Goal: Task Accomplishment & Management: Use online tool/utility

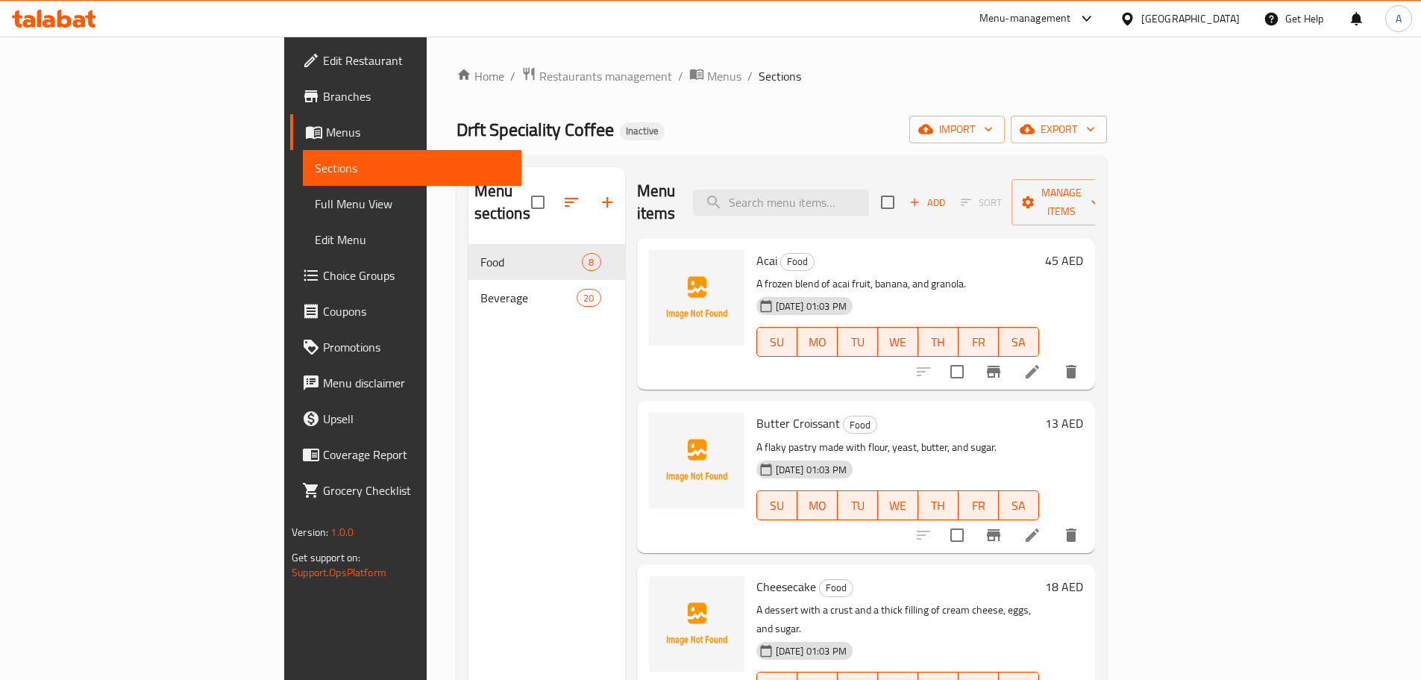
click at [290, 49] on link "Edit Restaurant" at bounding box center [405, 61] width 231 height 36
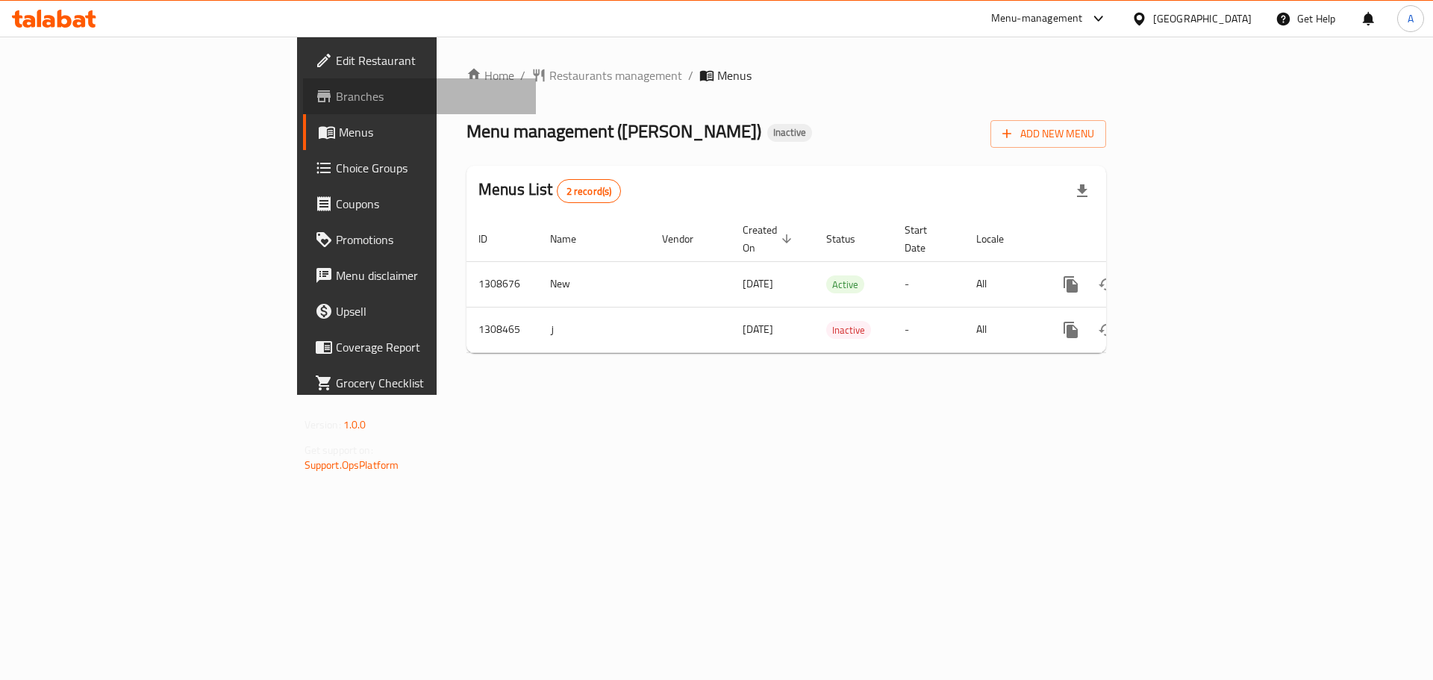
click at [315, 98] on icon at bounding box center [324, 96] width 18 height 18
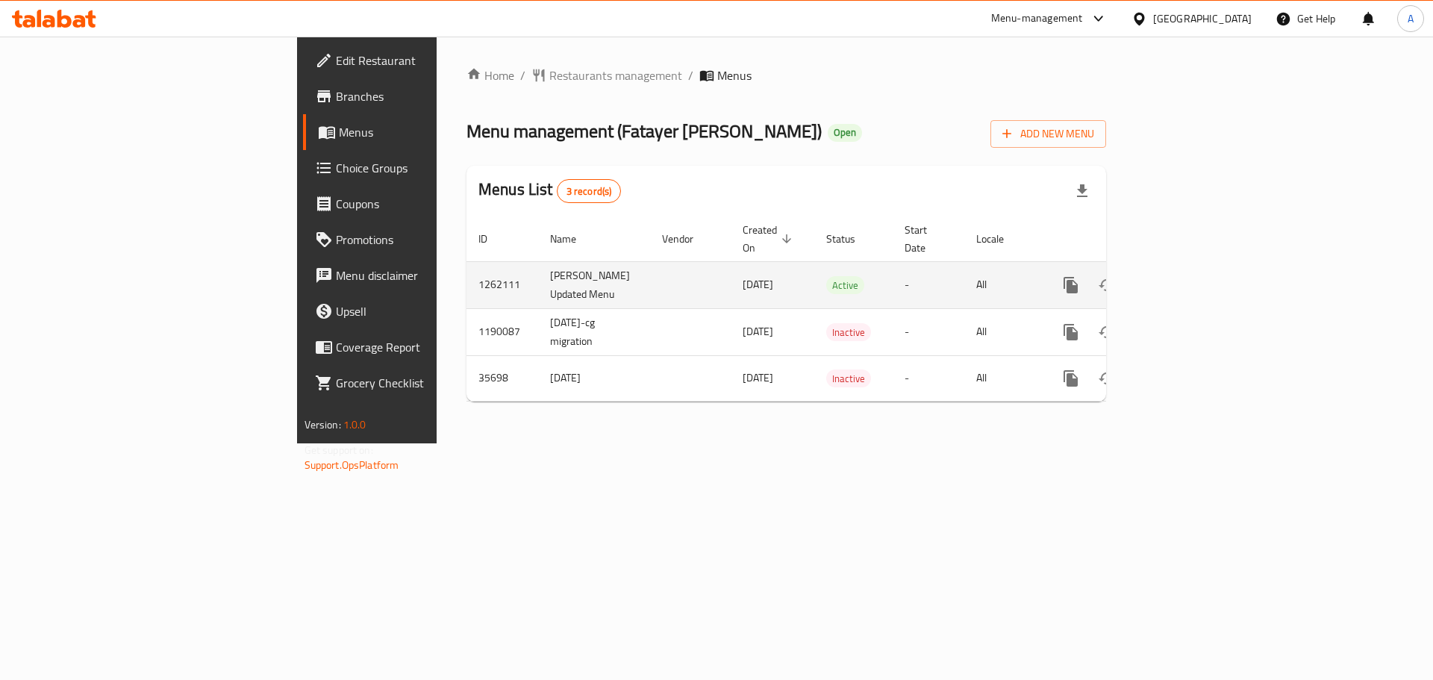
click at [1187, 276] on icon "enhanced table" at bounding box center [1178, 285] width 18 height 18
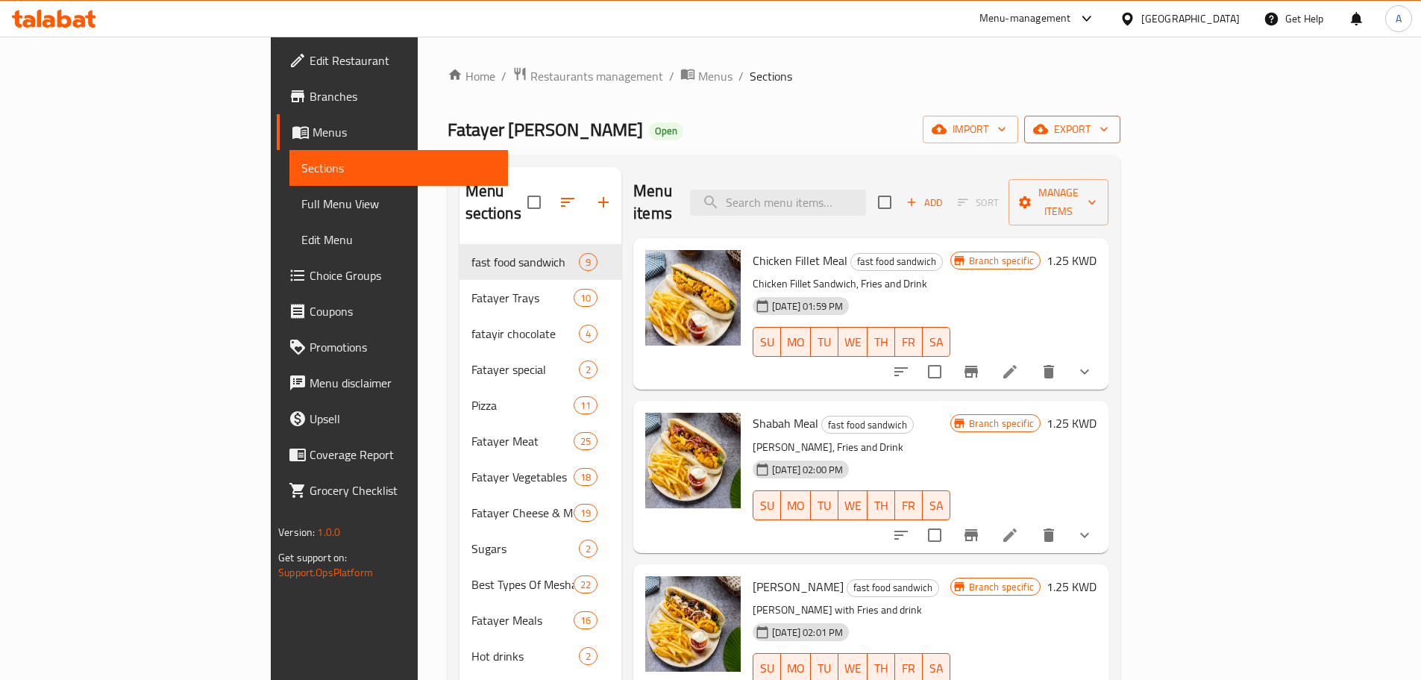
click at [1109, 131] on span "export" at bounding box center [1072, 129] width 72 height 19
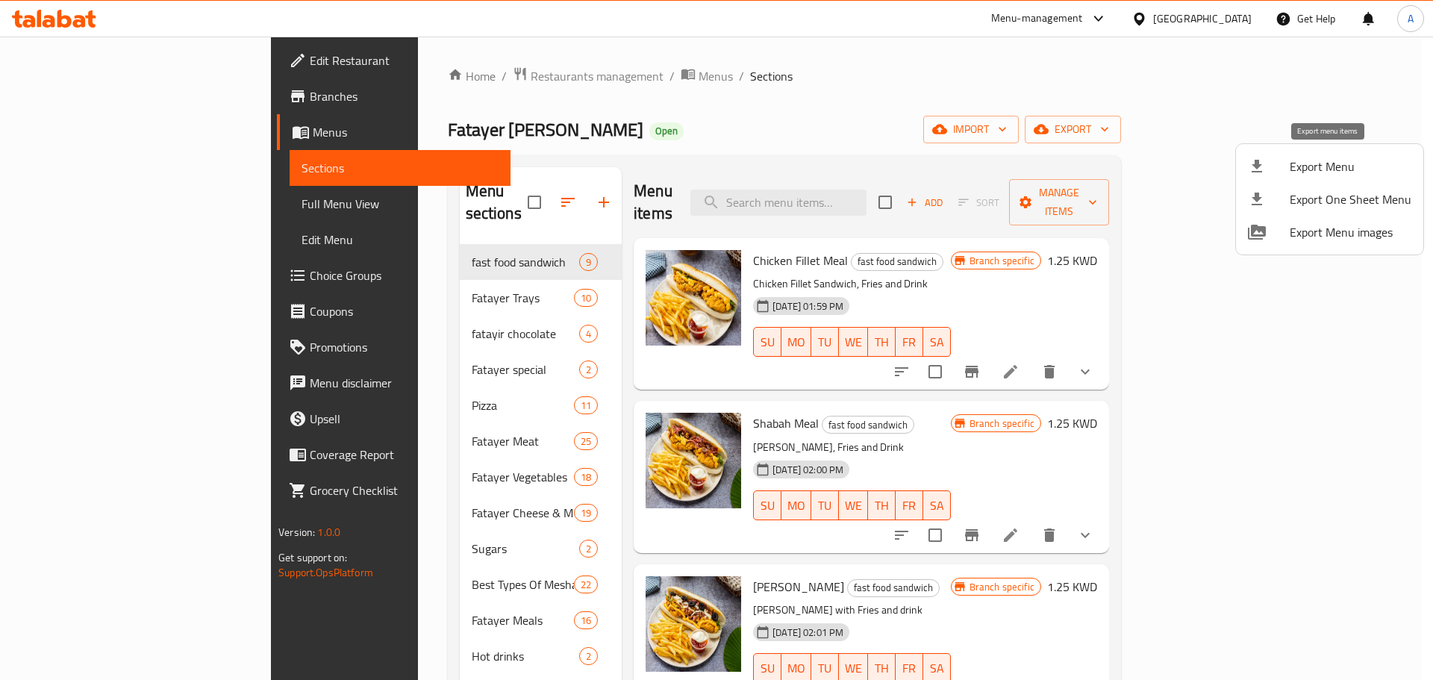
click at [1295, 158] on span "Export Menu" at bounding box center [1350, 166] width 122 height 18
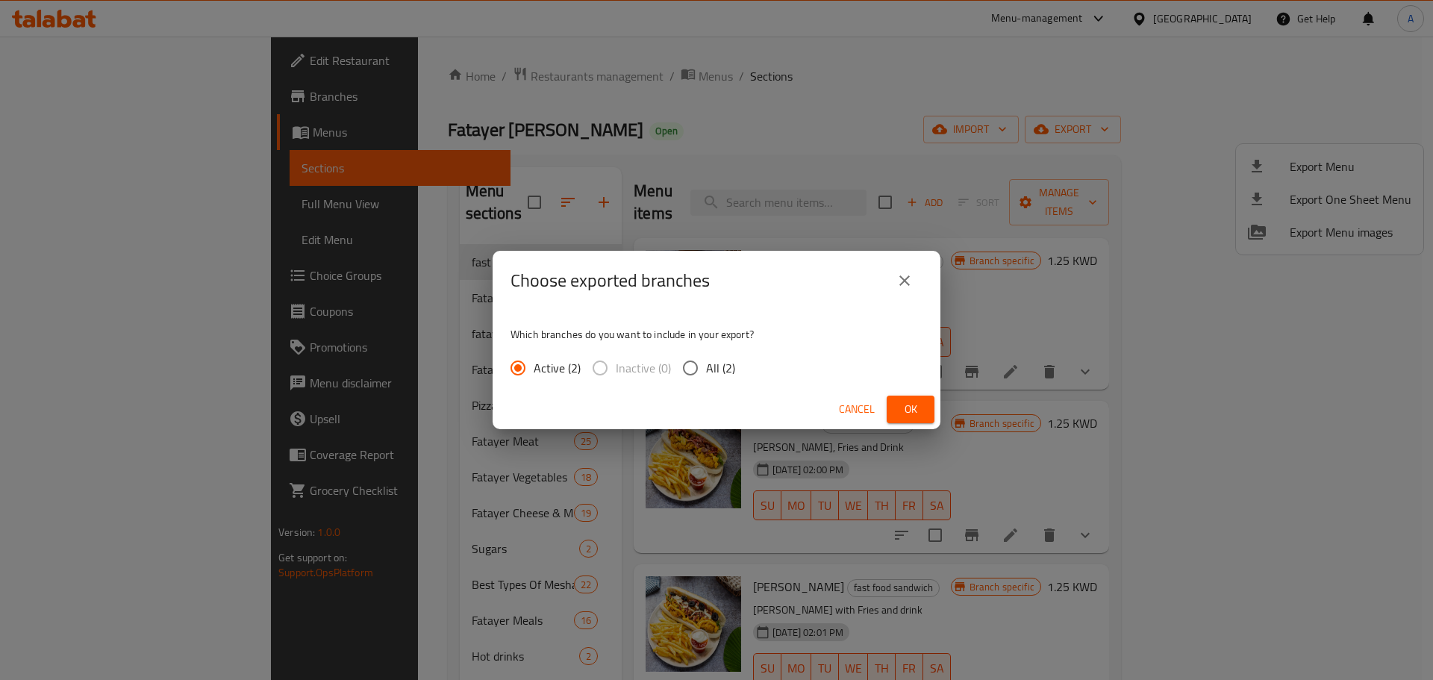
click at [721, 368] on span "All (2)" at bounding box center [720, 368] width 29 height 18
click at [706, 368] on input "All (2)" at bounding box center [690, 367] width 31 height 31
radio input "true"
click at [913, 402] on span "Ok" at bounding box center [910, 409] width 24 height 19
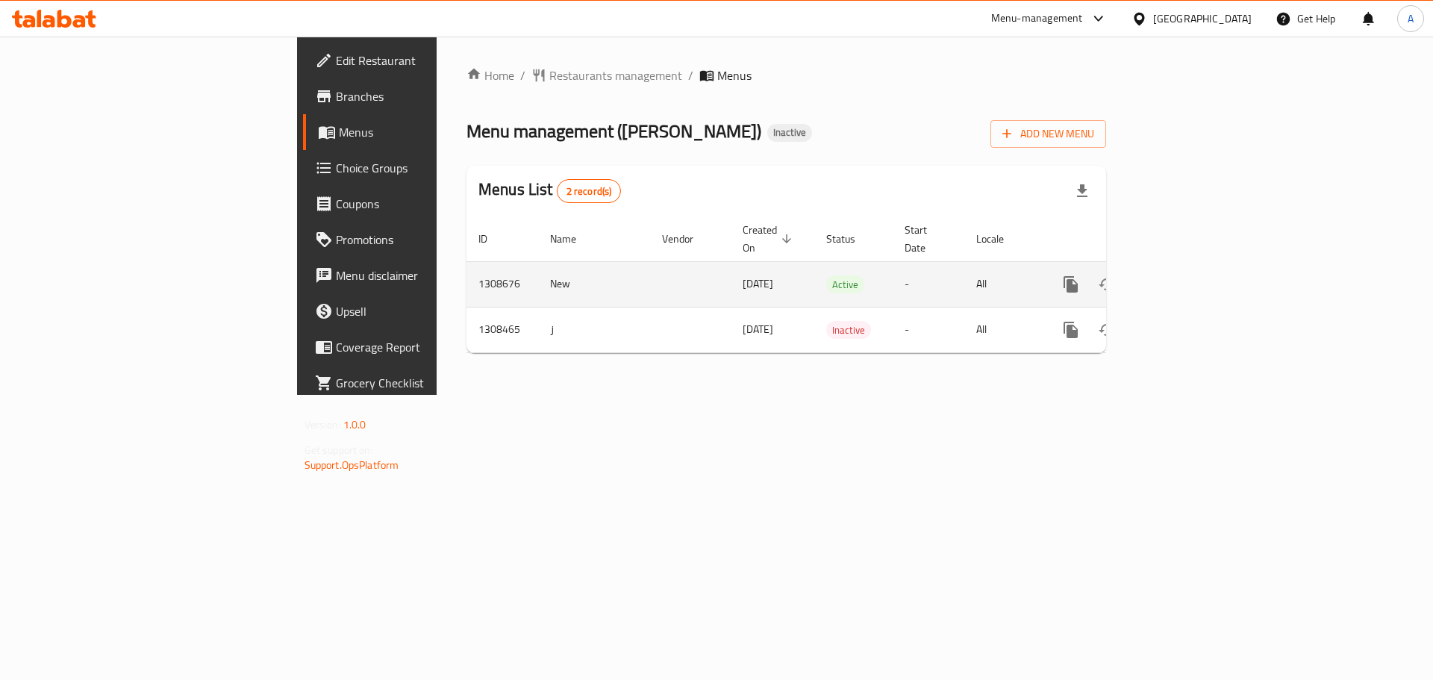
click at [1196, 266] on link "enhanced table" at bounding box center [1178, 284] width 36 height 36
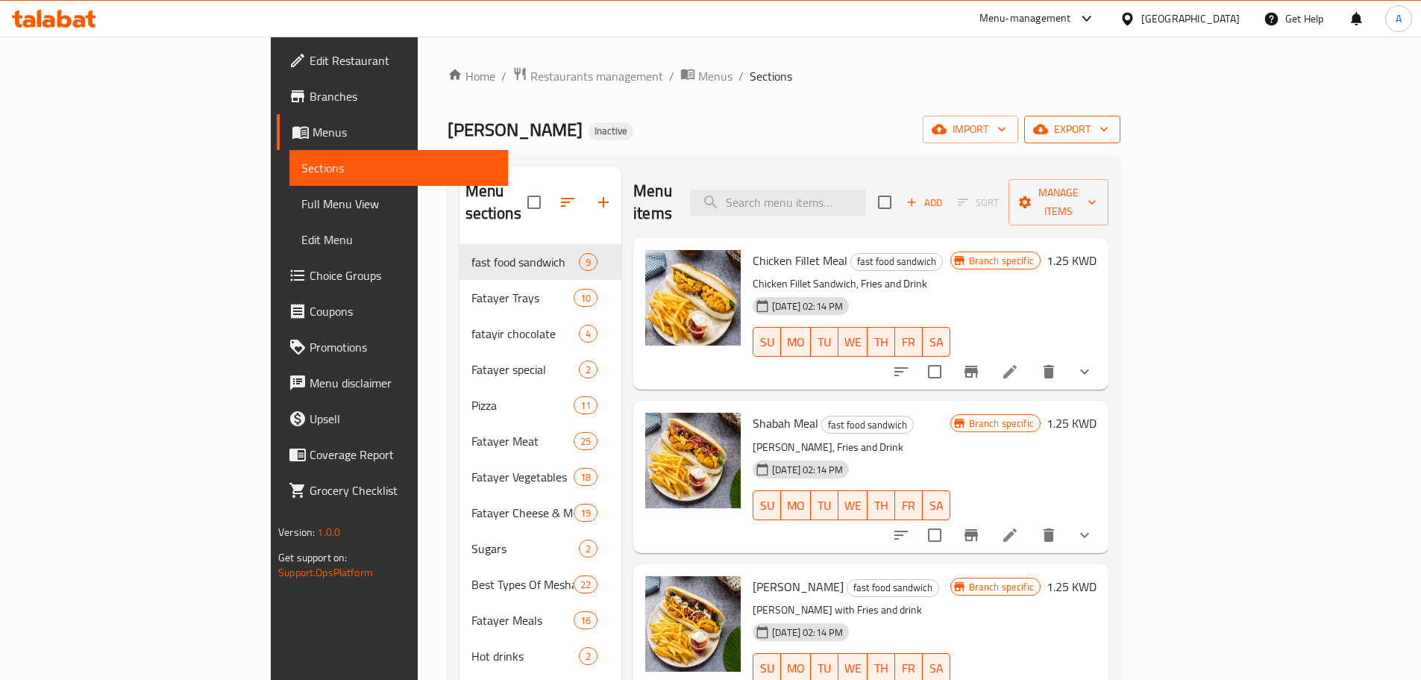
click at [1121, 139] on button "export" at bounding box center [1072, 130] width 96 height 28
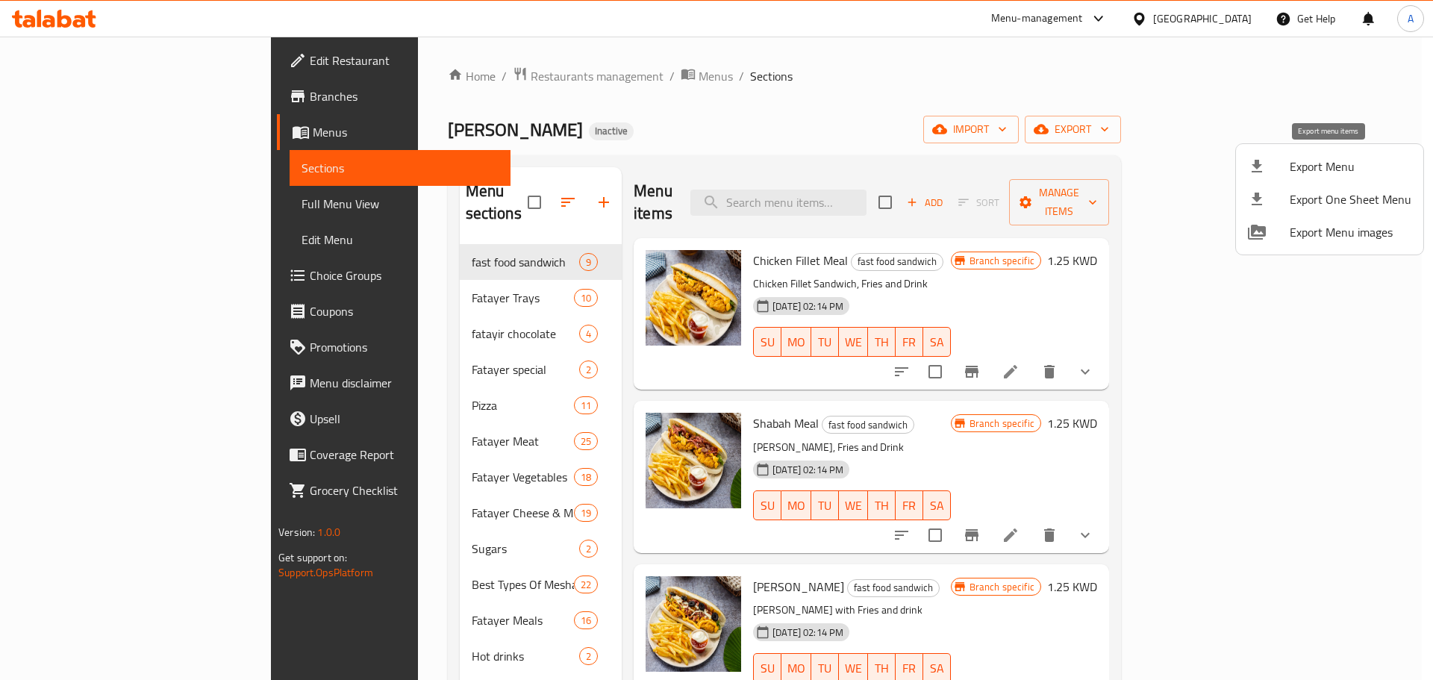
click at [1305, 161] on span "Export Menu" at bounding box center [1350, 166] width 122 height 18
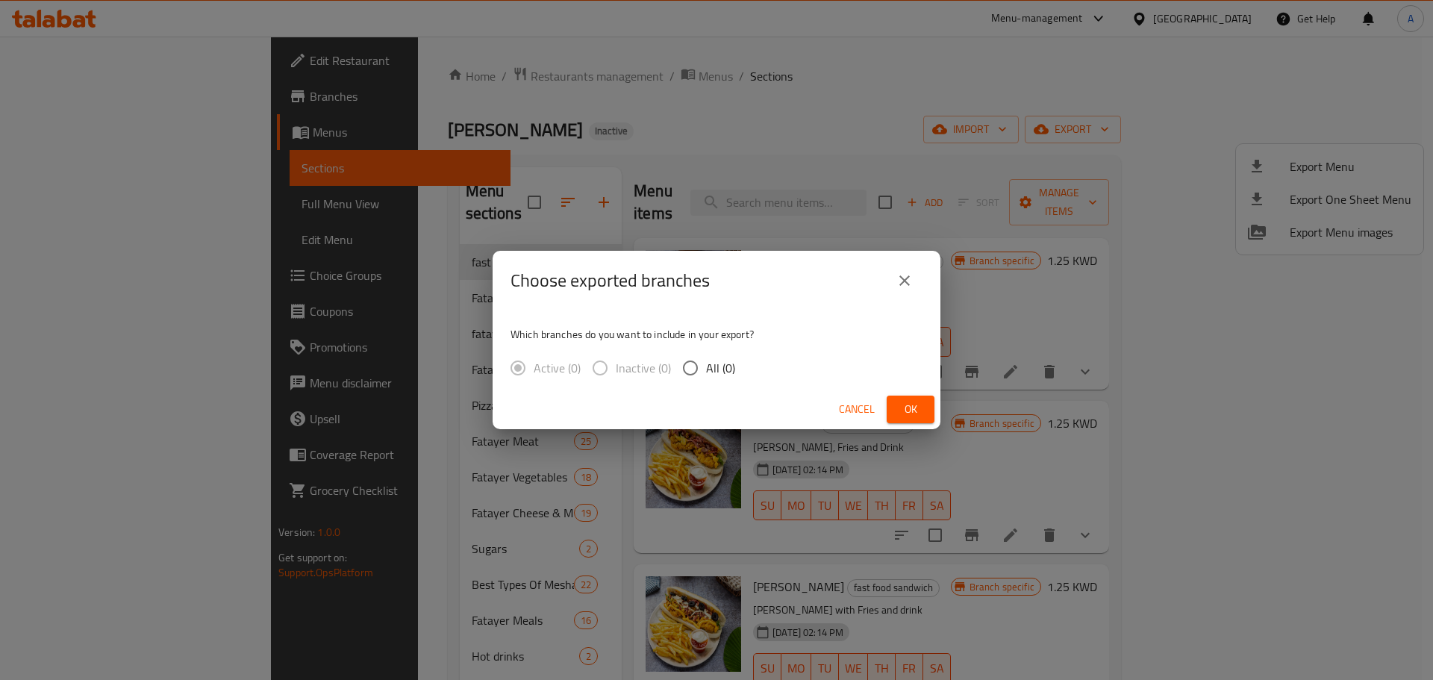
click at [690, 364] on input "All (0)" at bounding box center [690, 367] width 31 height 31
radio input "true"
click at [902, 410] on span "Ok" at bounding box center [910, 409] width 24 height 19
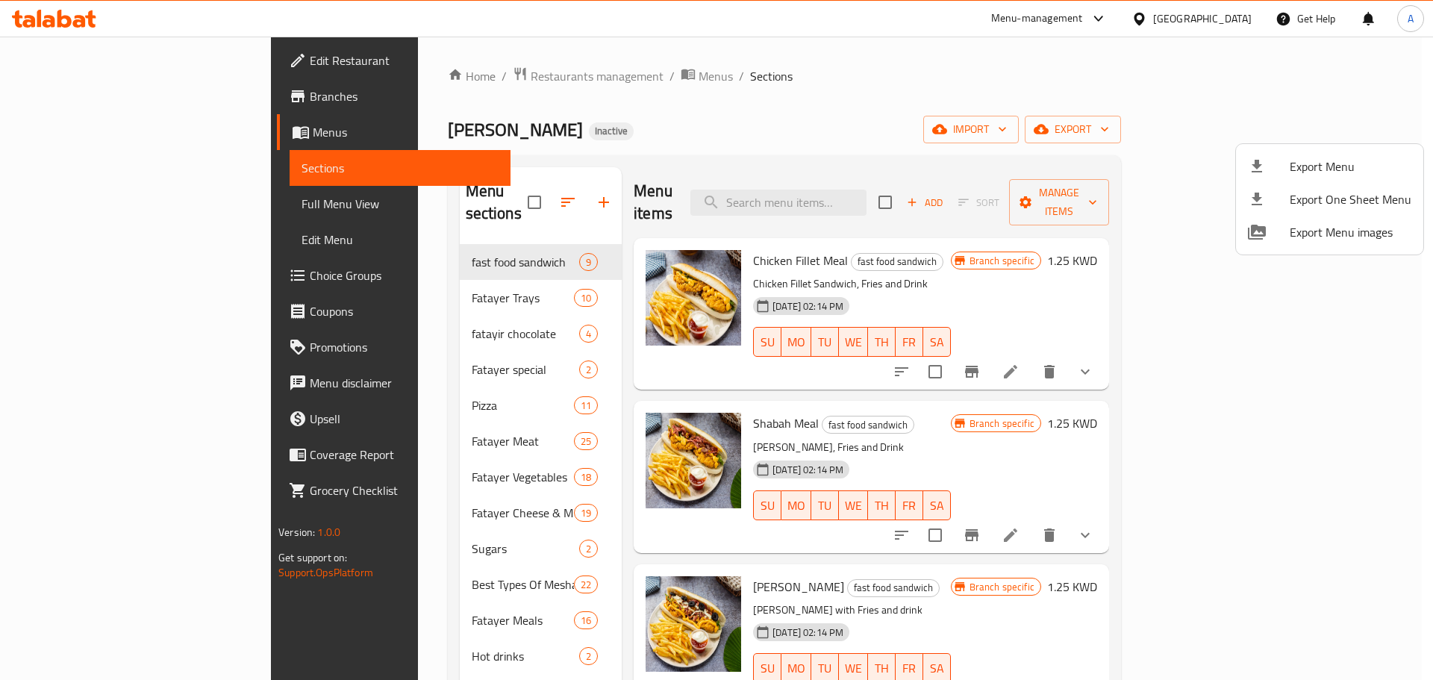
click at [44, 60] on div at bounding box center [716, 340] width 1433 height 680
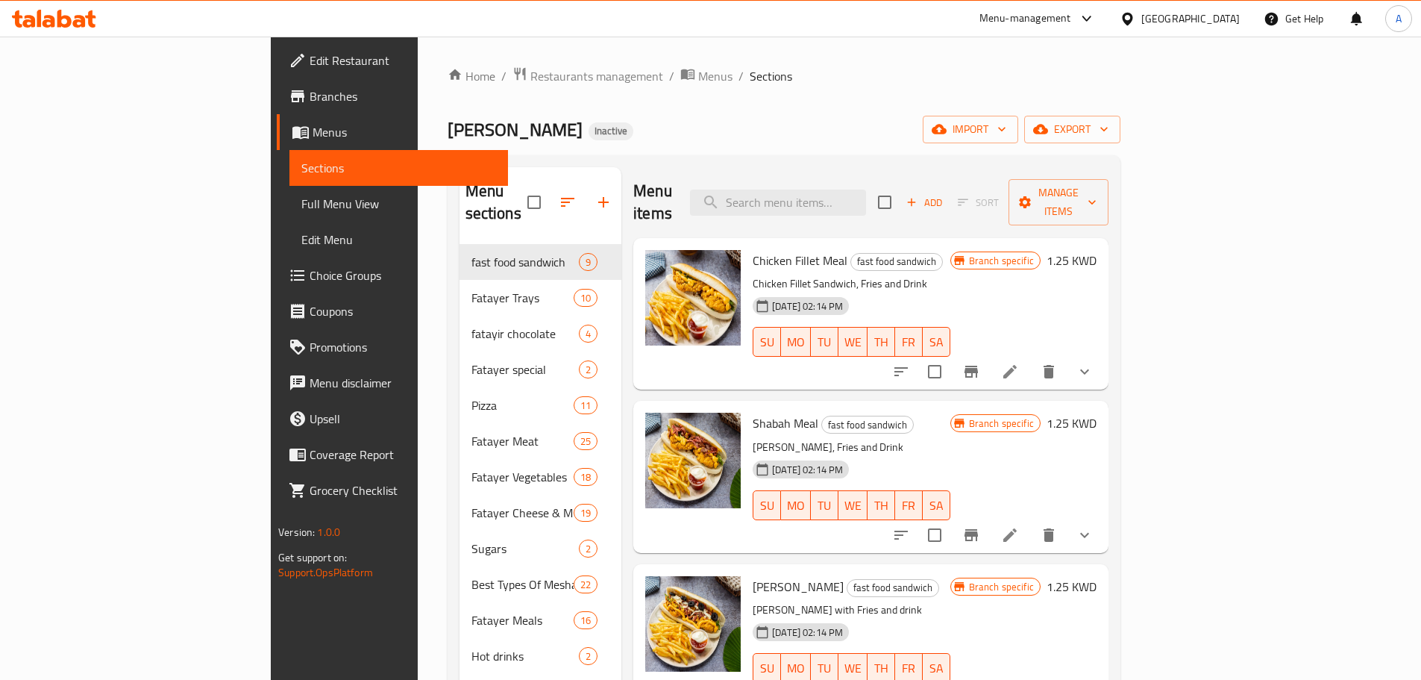
click at [310, 60] on span "Edit Restaurant" at bounding box center [403, 60] width 187 height 18
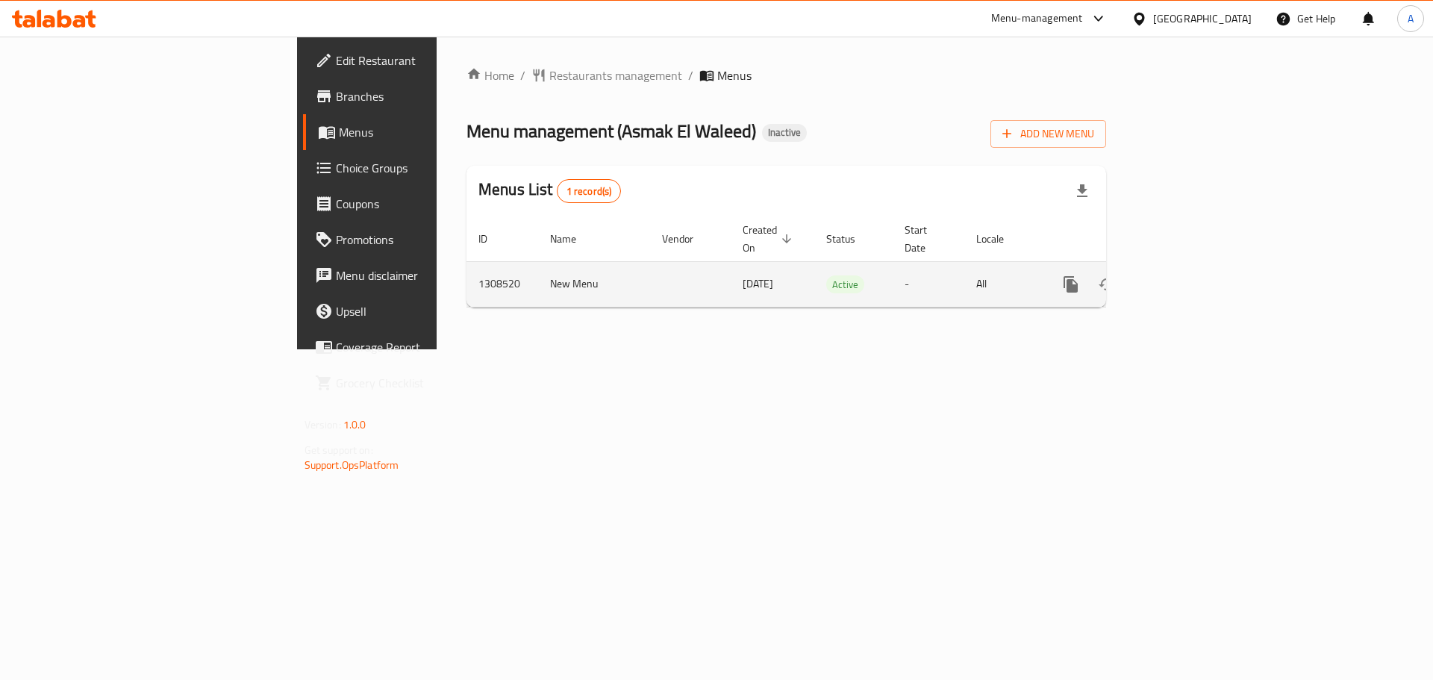
click at [1196, 266] on link "enhanced table" at bounding box center [1178, 284] width 36 height 36
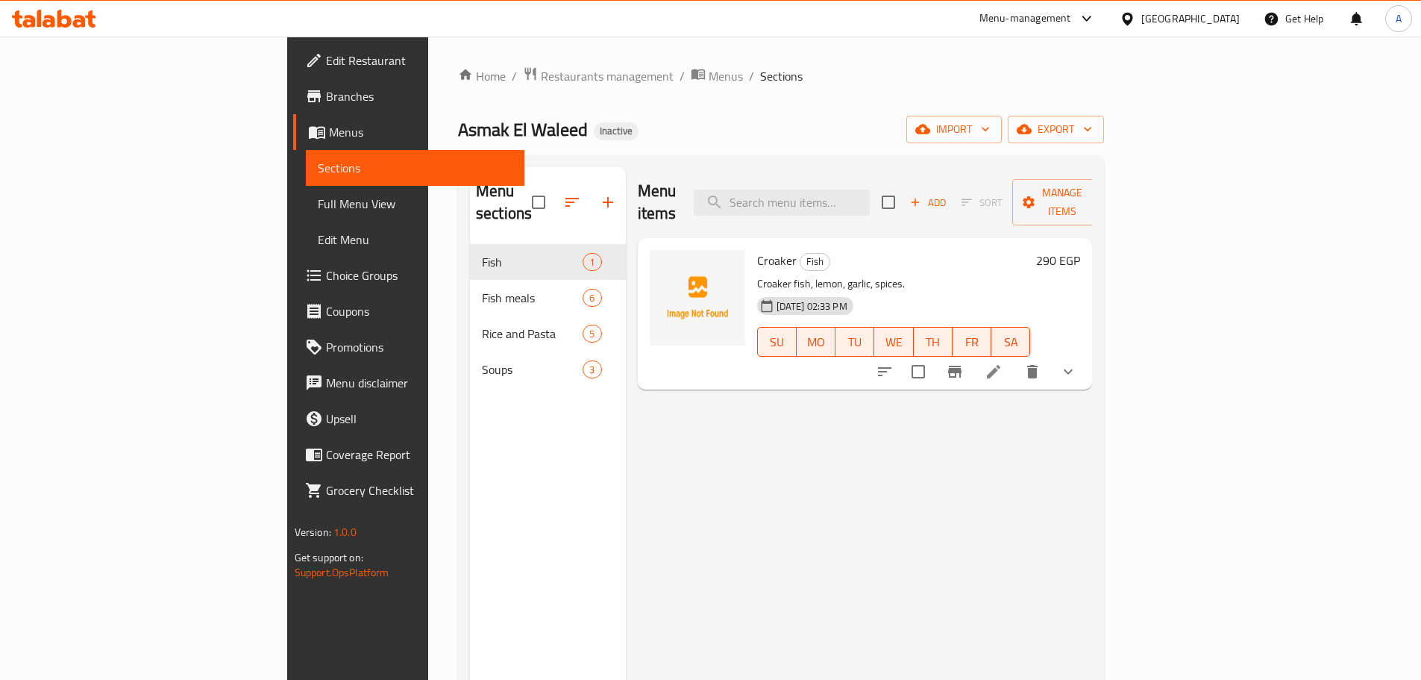
click at [306, 193] on link "Full Menu View" at bounding box center [415, 204] width 219 height 36
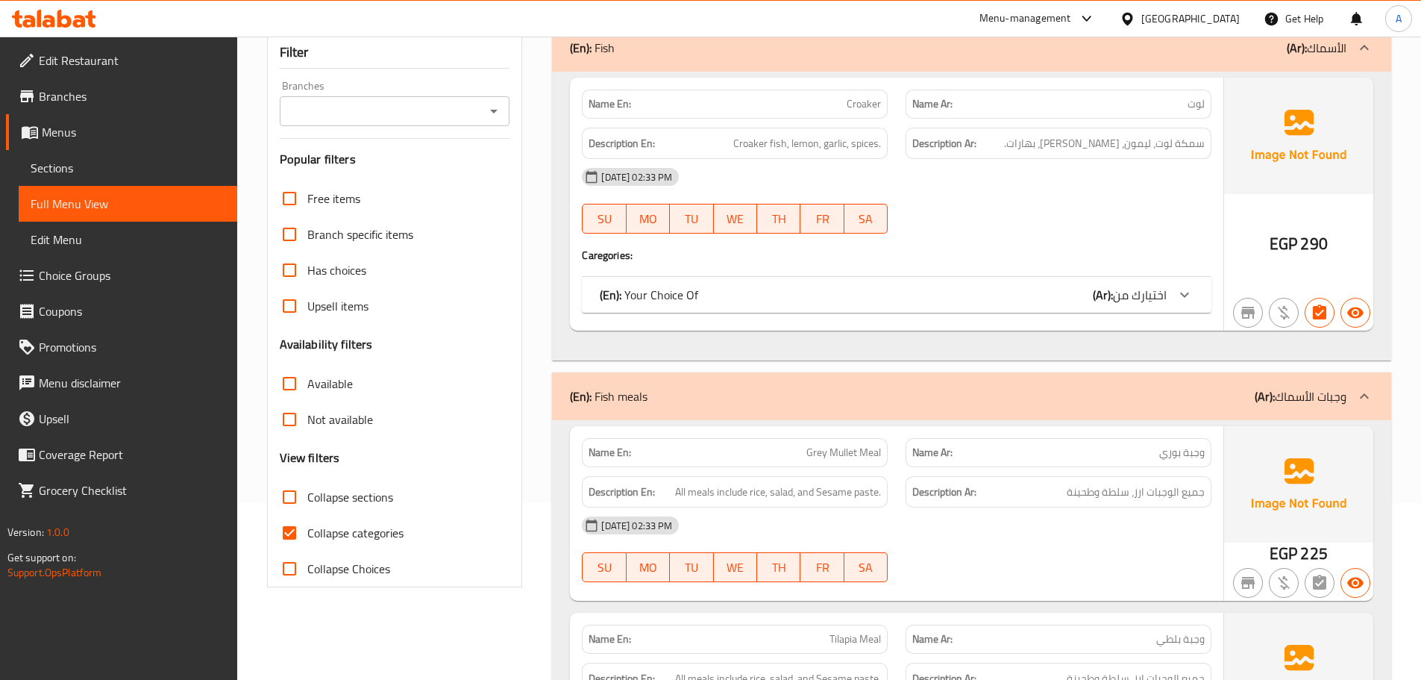
scroll to position [224, 0]
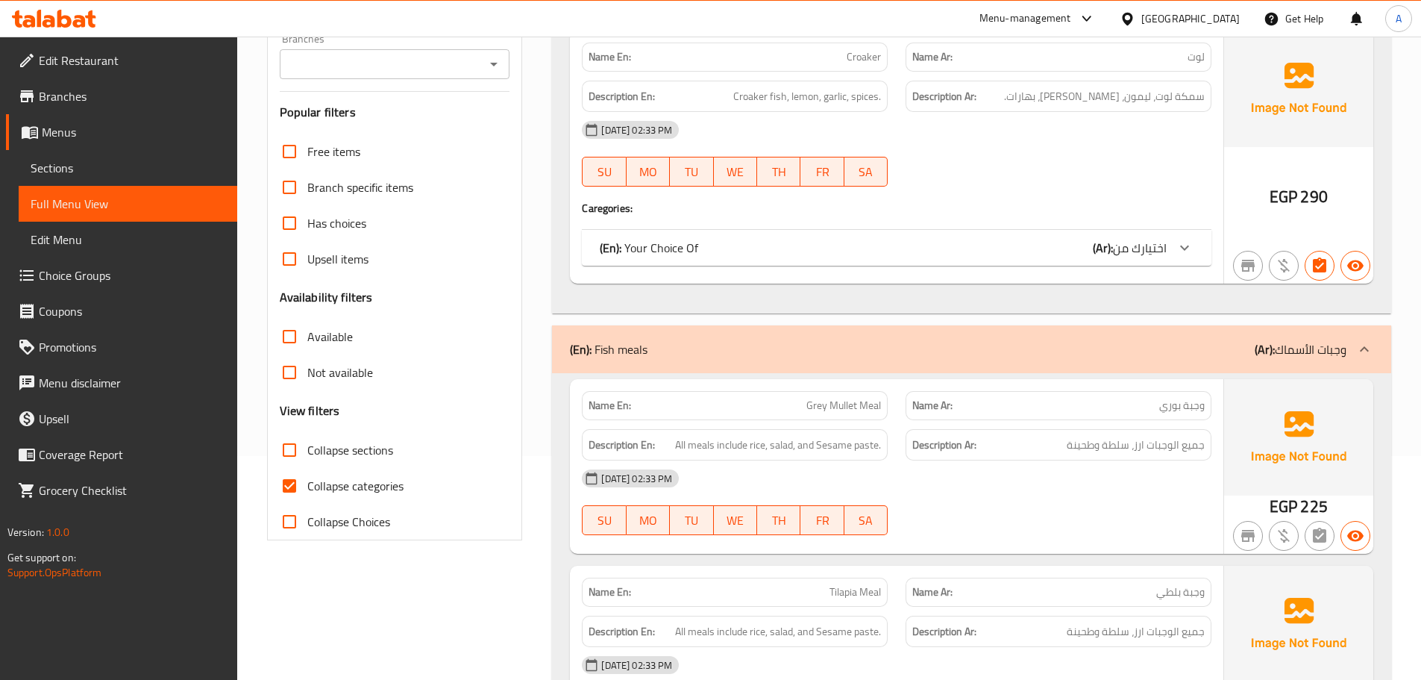
click at [346, 480] on span "Collapse categories" at bounding box center [355, 486] width 96 height 18
click at [307, 480] on input "Collapse categories" at bounding box center [290, 486] width 36 height 36
checkbox input "false"
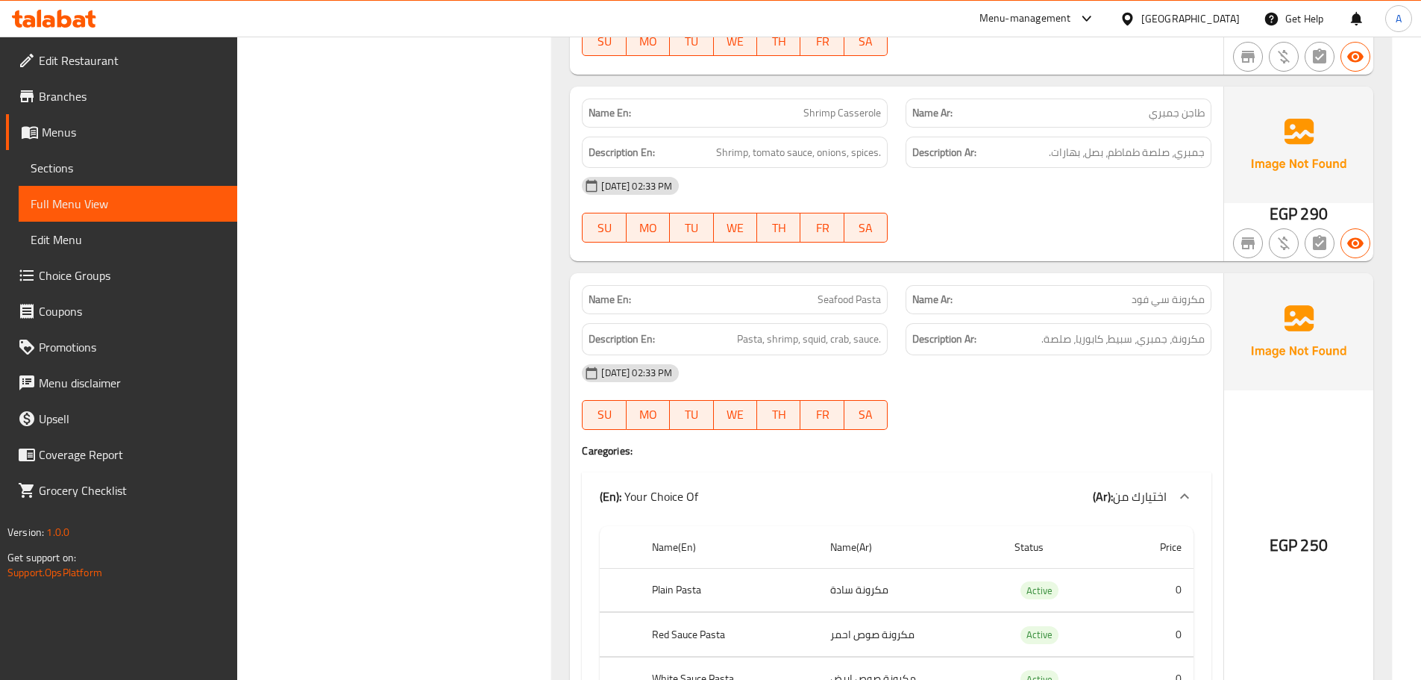
scroll to position [0, 0]
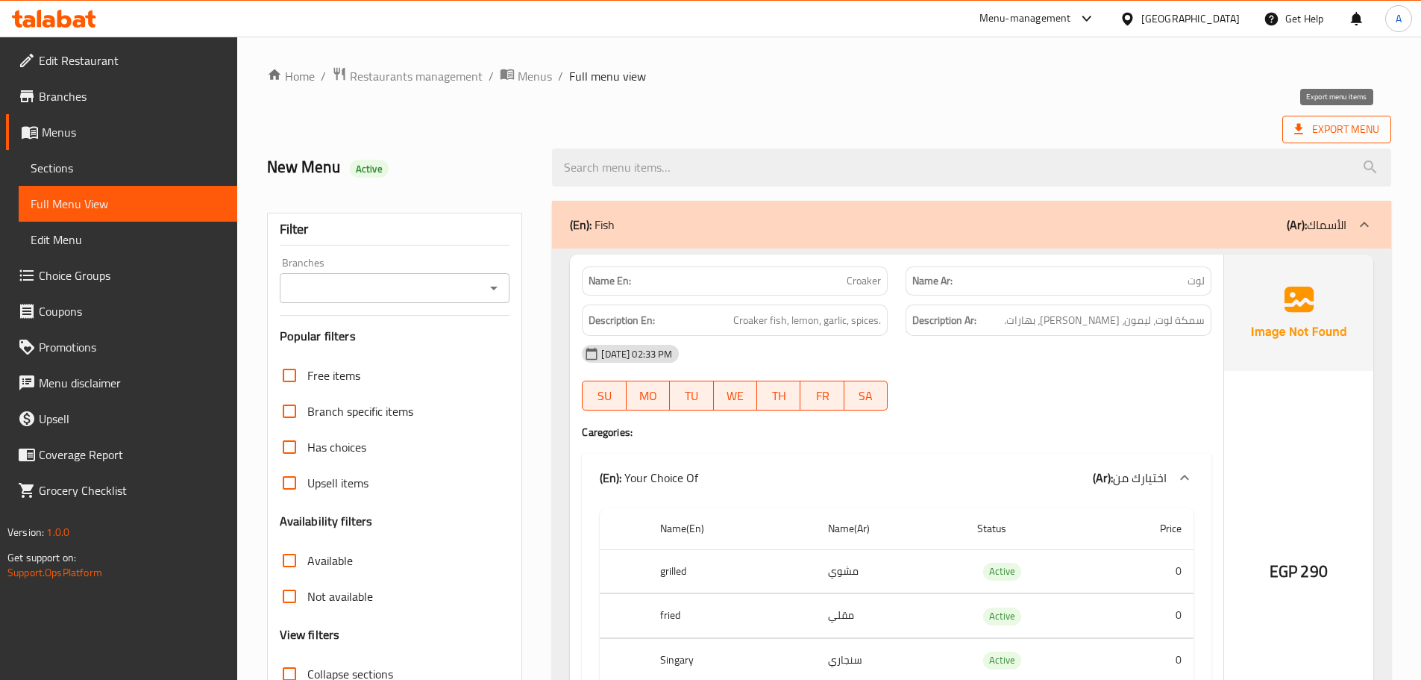
click at [1339, 126] on span "Export Menu" at bounding box center [1337, 129] width 85 height 19
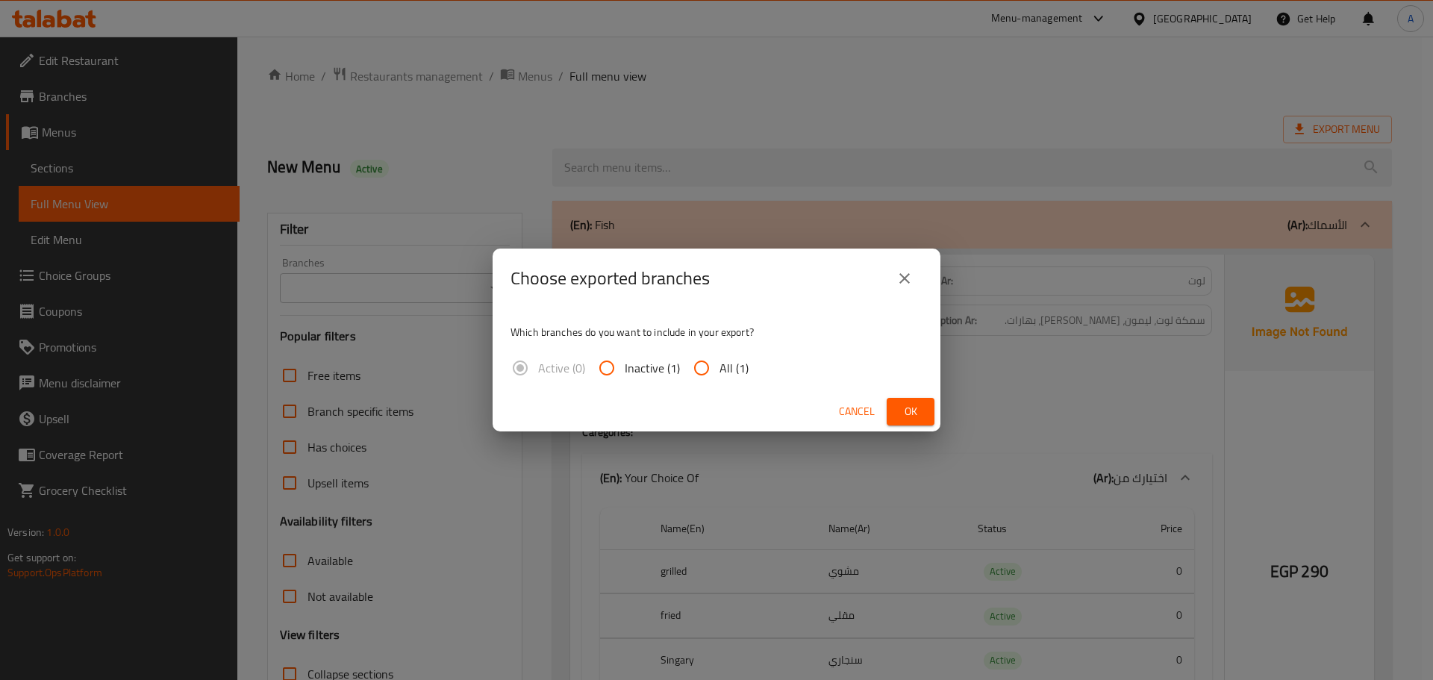
click at [707, 369] on input "All (1)" at bounding box center [701, 368] width 36 height 36
radio input "true"
click at [907, 417] on span "Ok" at bounding box center [910, 411] width 24 height 19
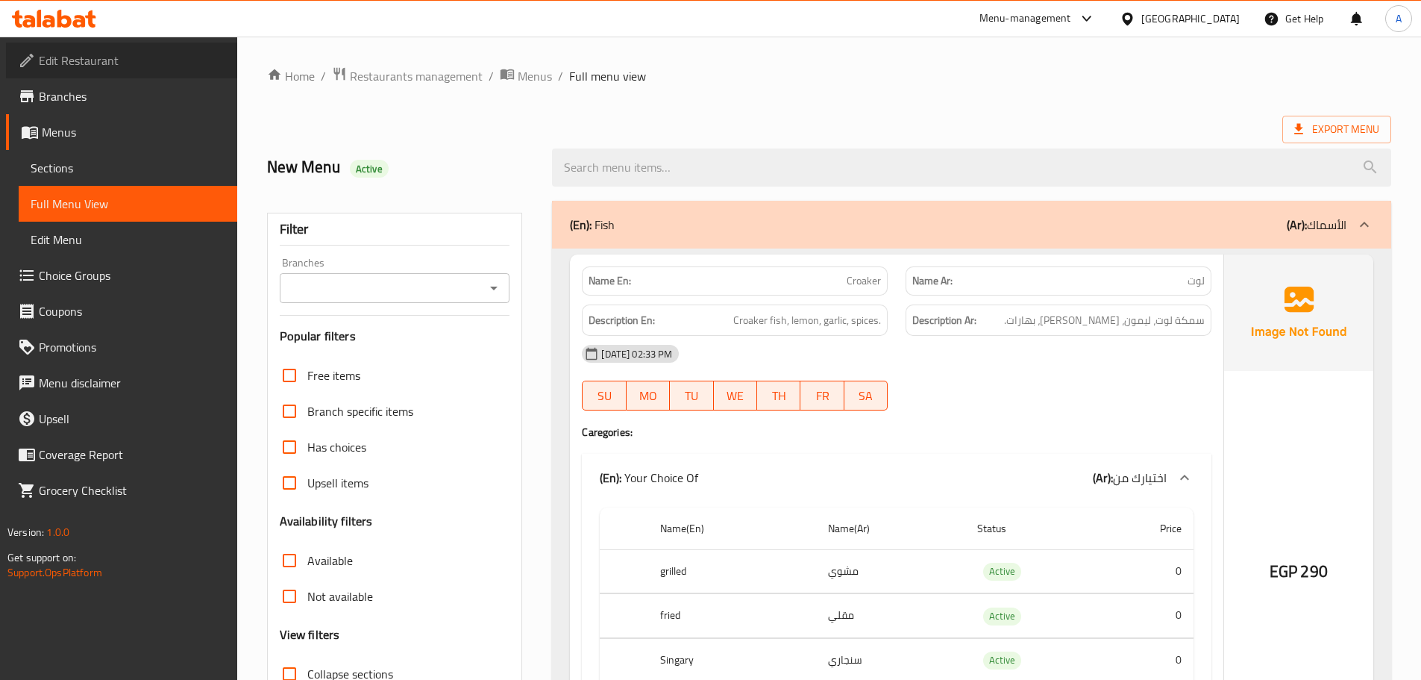
click at [115, 58] on span "Edit Restaurant" at bounding box center [132, 60] width 187 height 18
